Goal: Information Seeking & Learning: Learn about a topic

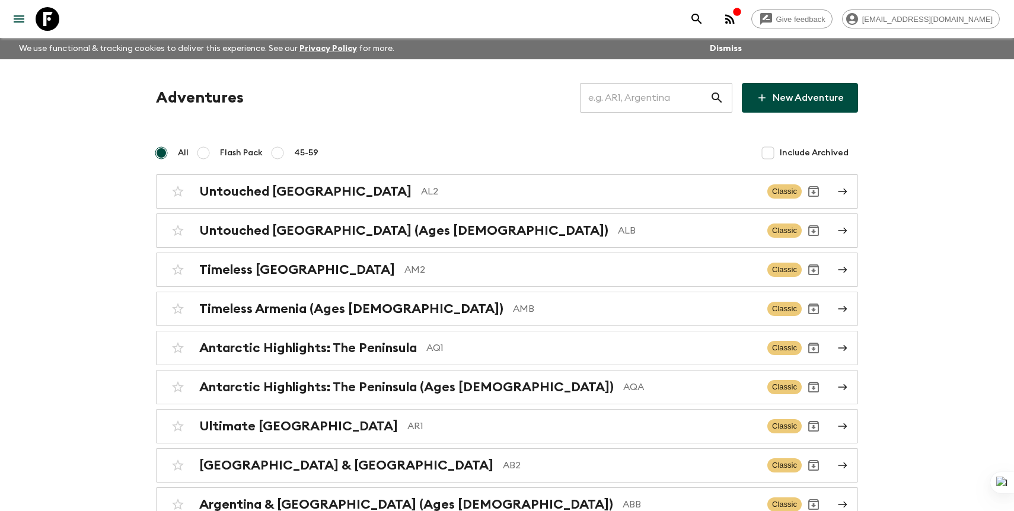
click at [637, 104] on input "text" at bounding box center [645, 97] width 130 height 33
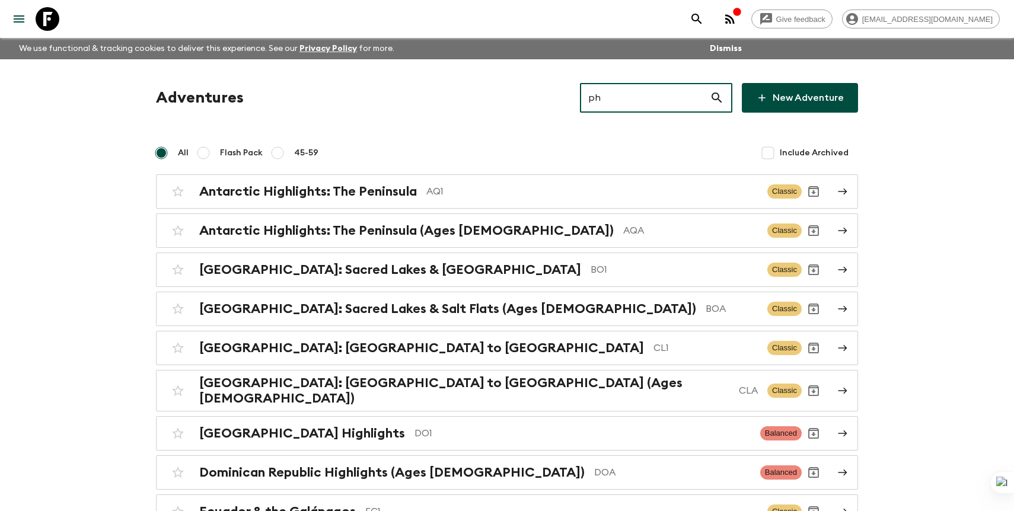
type input "ph1"
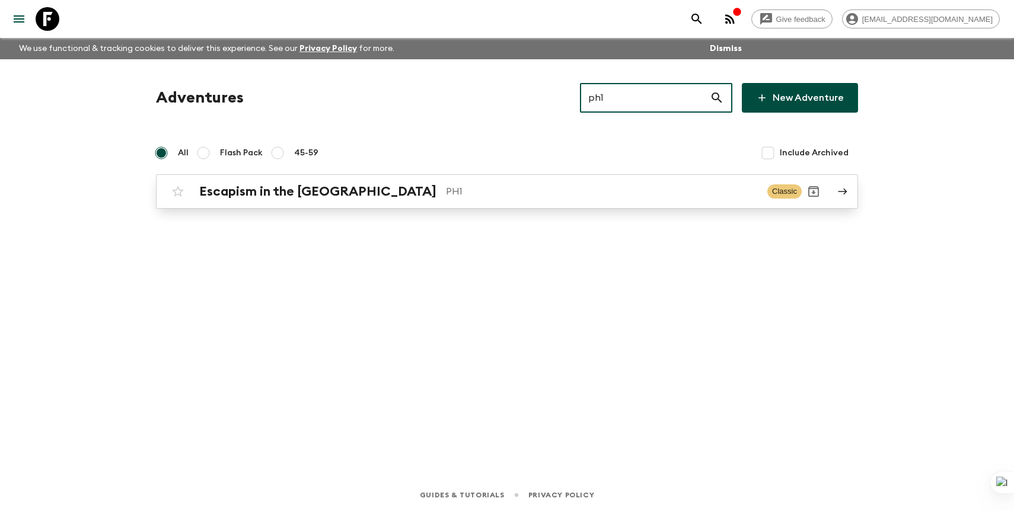
click at [536, 192] on p "PH1" at bounding box center [602, 191] width 312 height 14
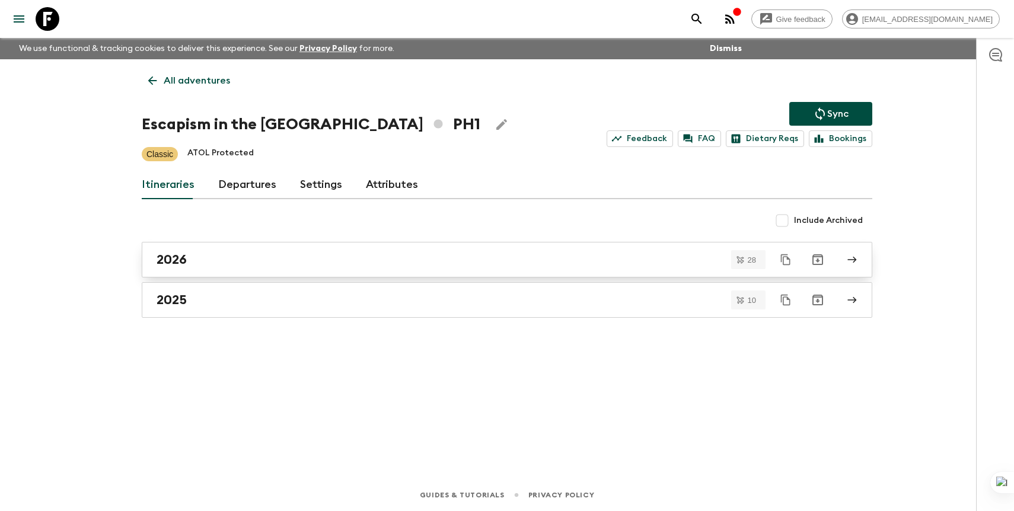
click at [231, 254] on div "2026" at bounding box center [496, 259] width 679 height 15
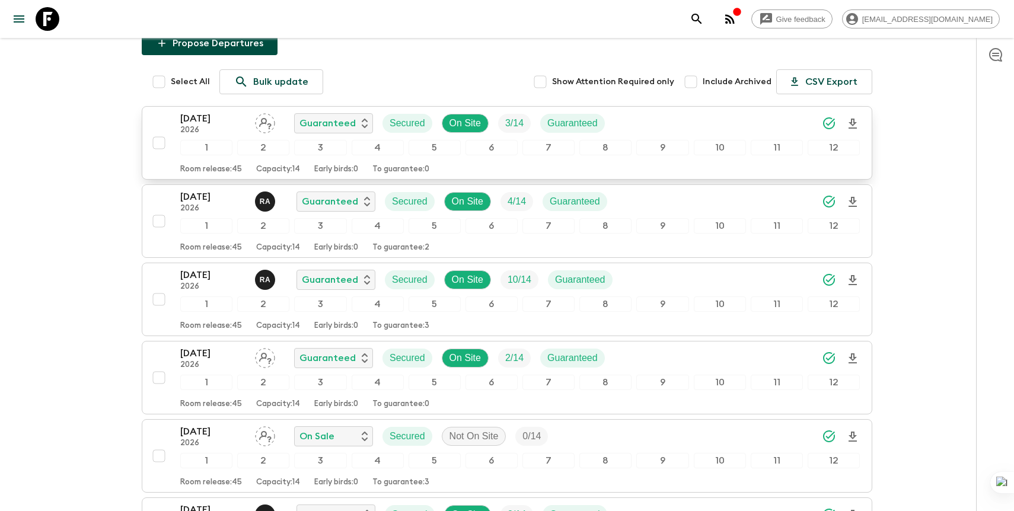
scroll to position [240, 0]
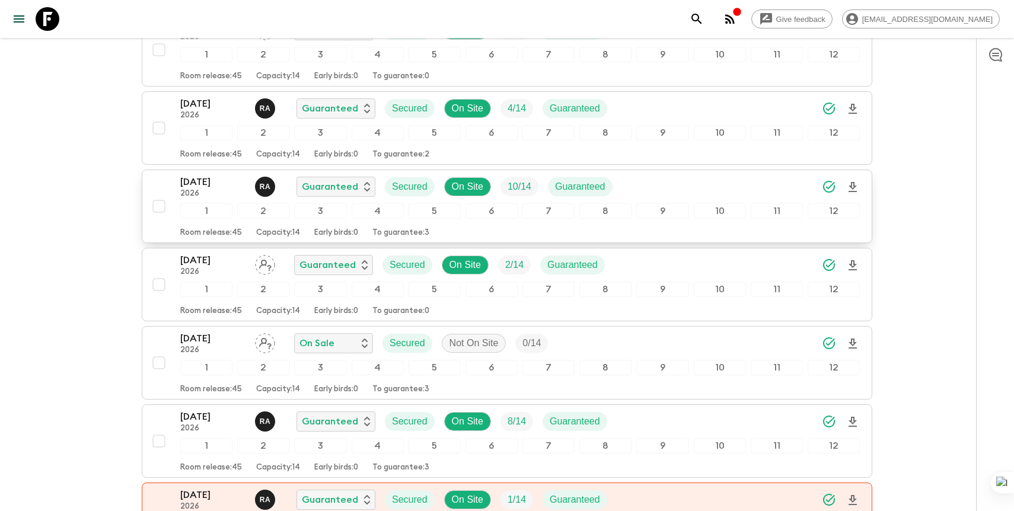
click at [703, 187] on div "[DATE] 2026 R A Guaranteed Secured On Site 10 / 14 Guaranteed" at bounding box center [520, 187] width 680 height 24
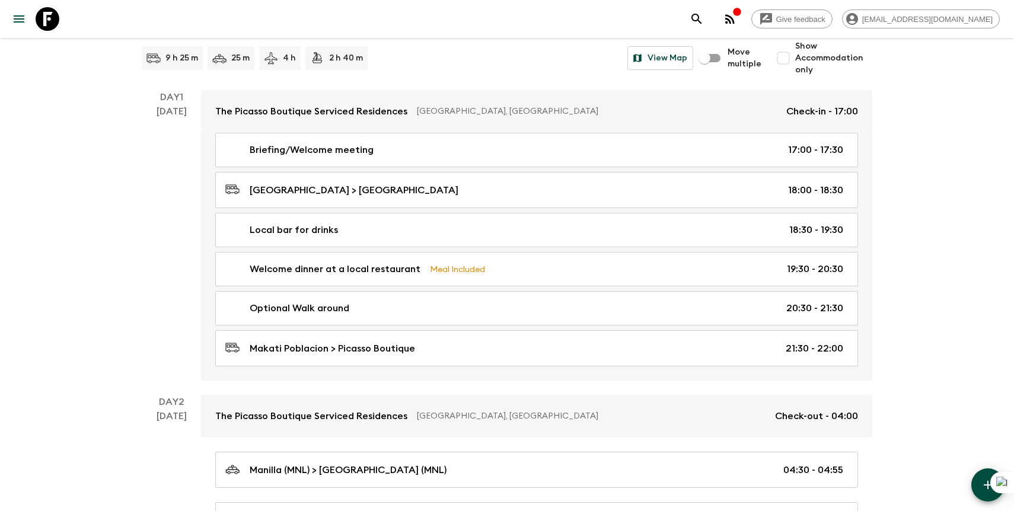
scroll to position [173, 0]
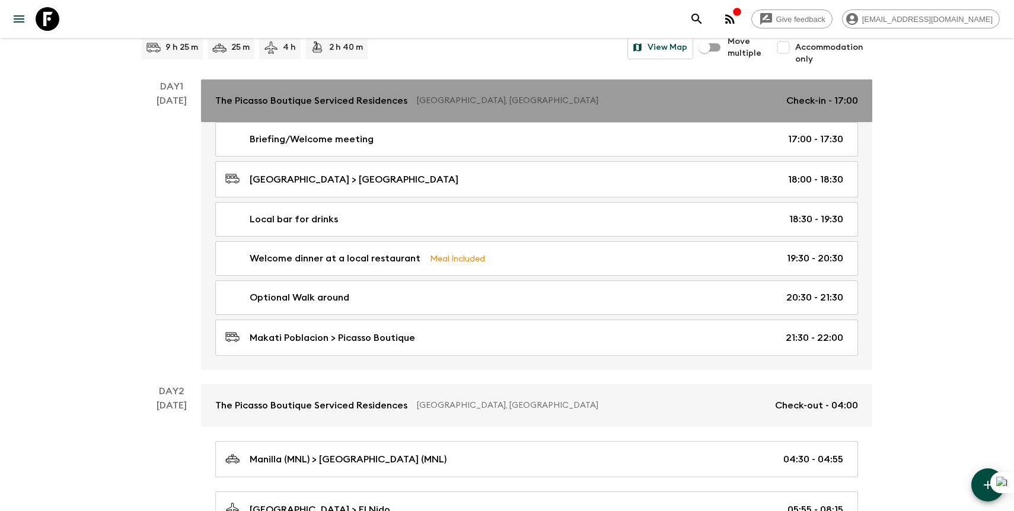
click at [402, 97] on p "The Picasso Boutique Serviced Residences" at bounding box center [311, 101] width 192 height 14
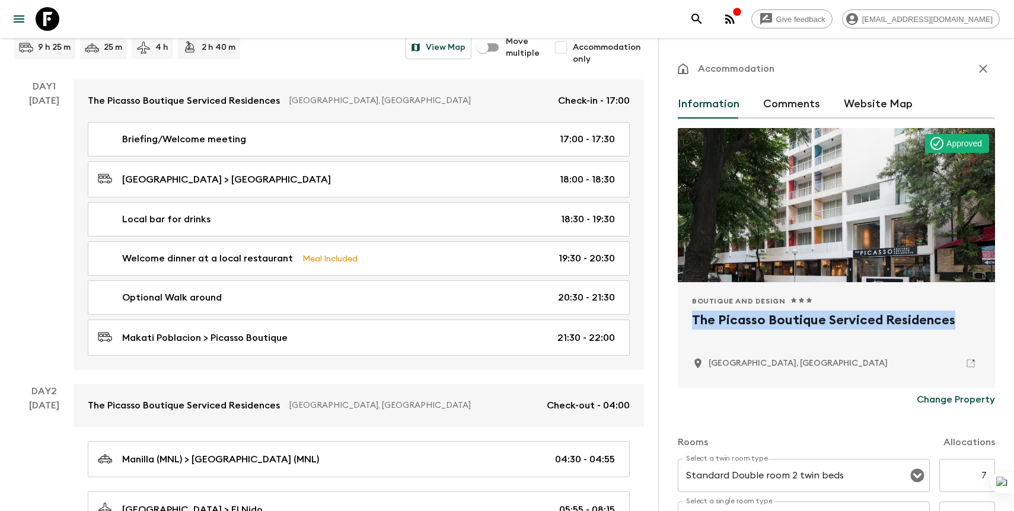
drag, startPoint x: 693, startPoint y: 321, endPoint x: 999, endPoint y: 318, distance: 306.6
click at [999, 318] on div "Accommodation Information Comments Website Map Approved Boutique and Design 1 S…" at bounding box center [836, 293] width 356 height 511
copy h2 "The Picasso Boutique Serviced Residences"
